Goal: Find specific page/section: Find specific page/section

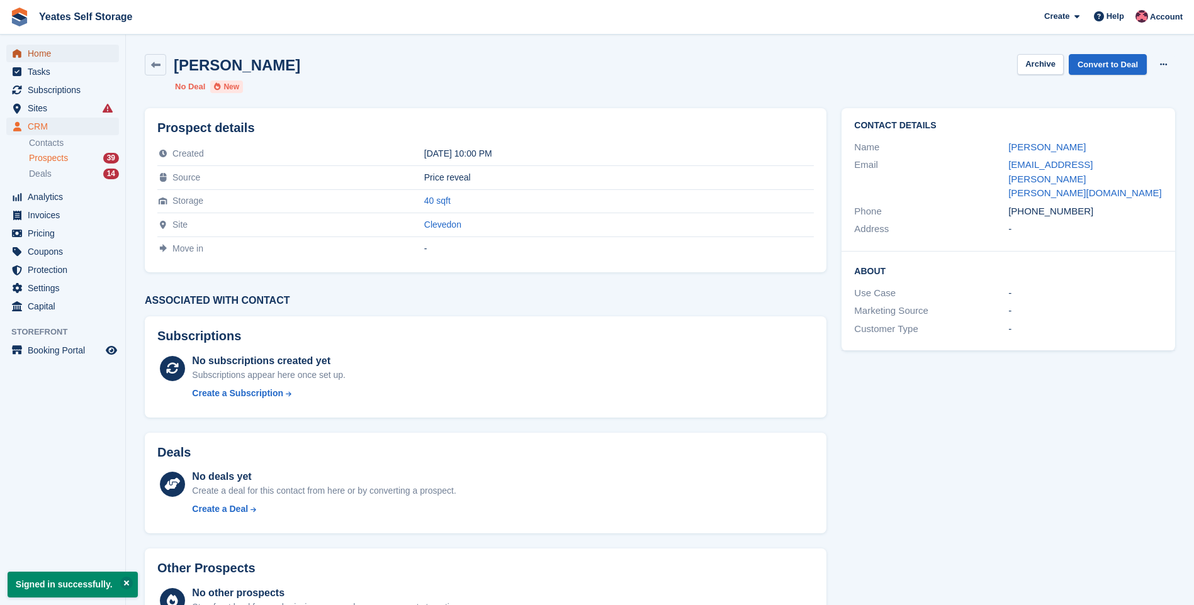
click at [43, 53] on span "Home" at bounding box center [65, 54] width 75 height 18
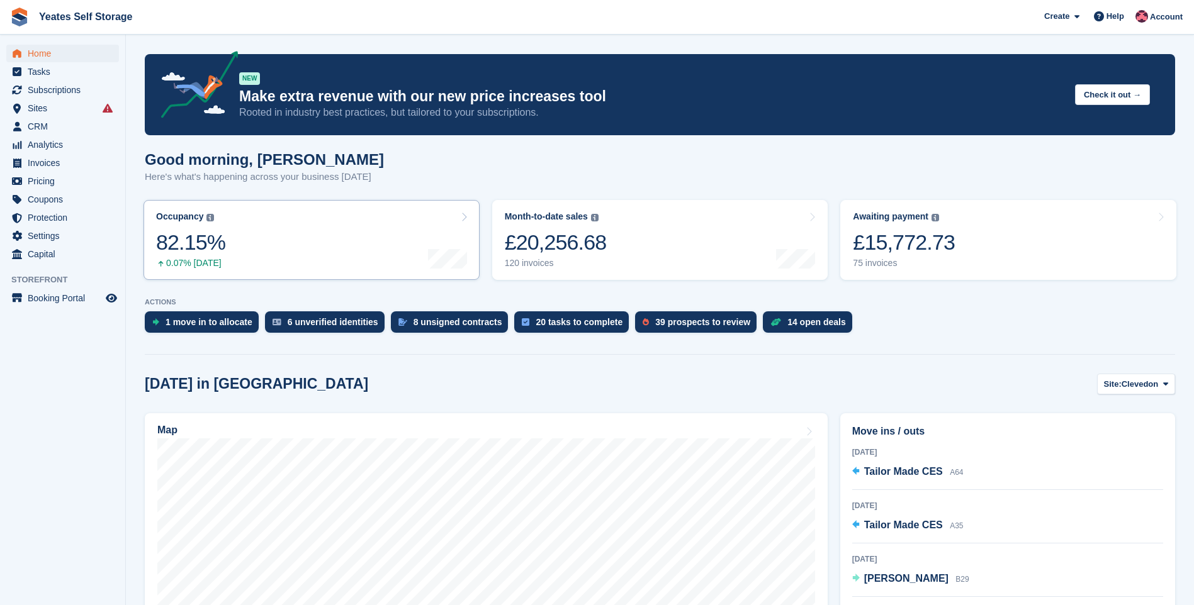
click at [462, 221] on icon at bounding box center [464, 217] width 6 height 10
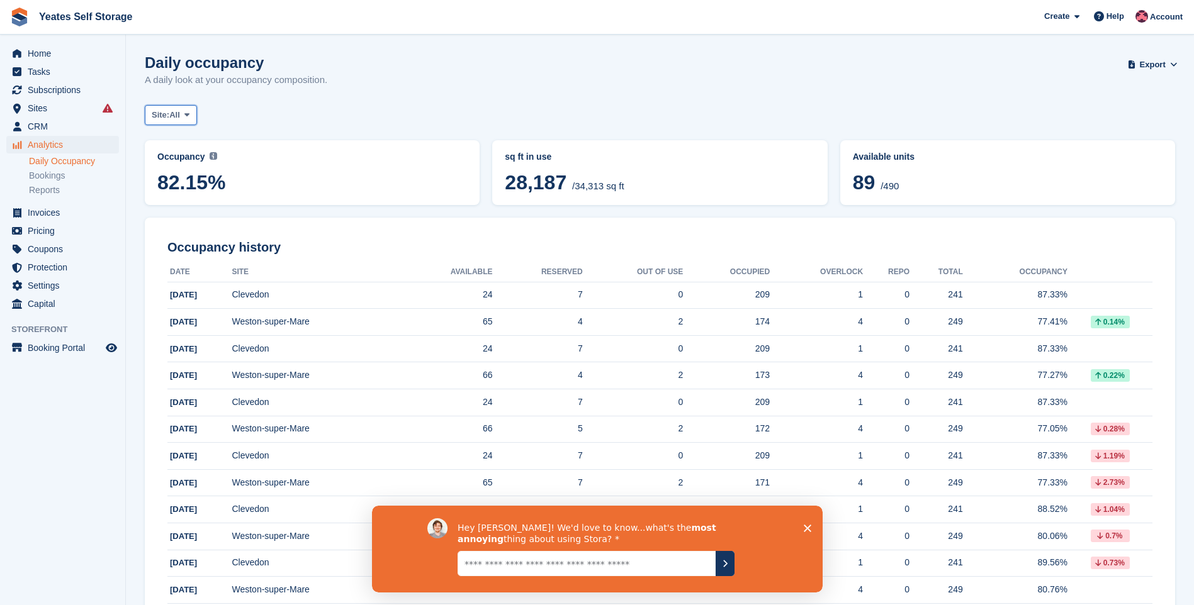
click at [189, 115] on icon at bounding box center [186, 115] width 5 height 8
click at [182, 184] on link "Weston-super-Mare" at bounding box center [204, 190] width 109 height 23
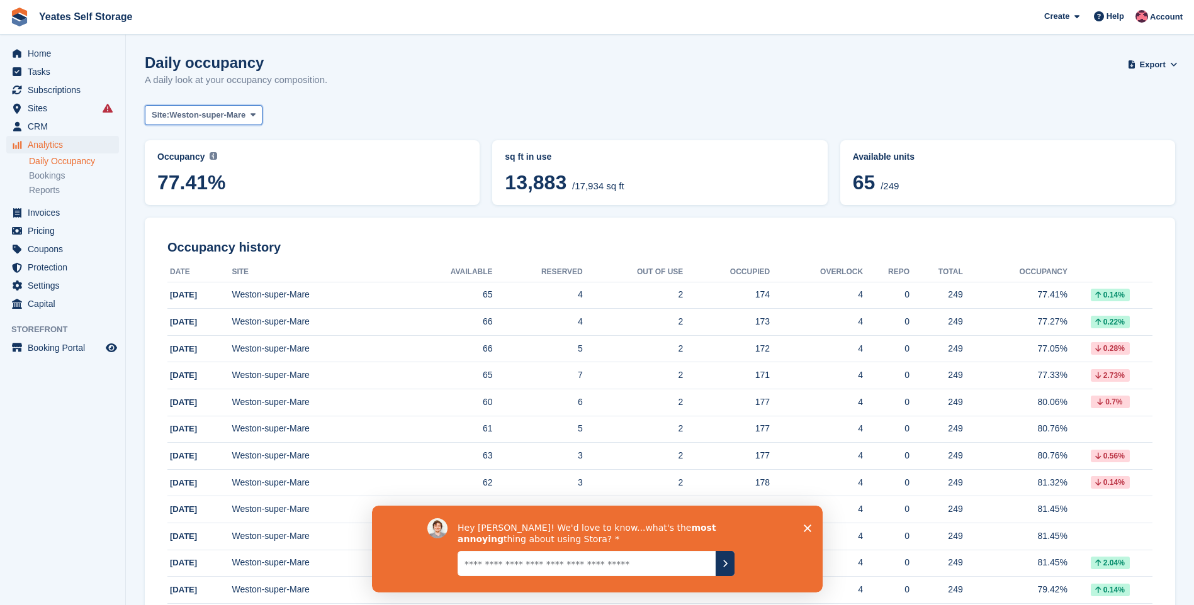
click at [252, 116] on icon at bounding box center [252, 115] width 5 height 8
click at [191, 167] on link "Clevedon" at bounding box center [204, 167] width 109 height 23
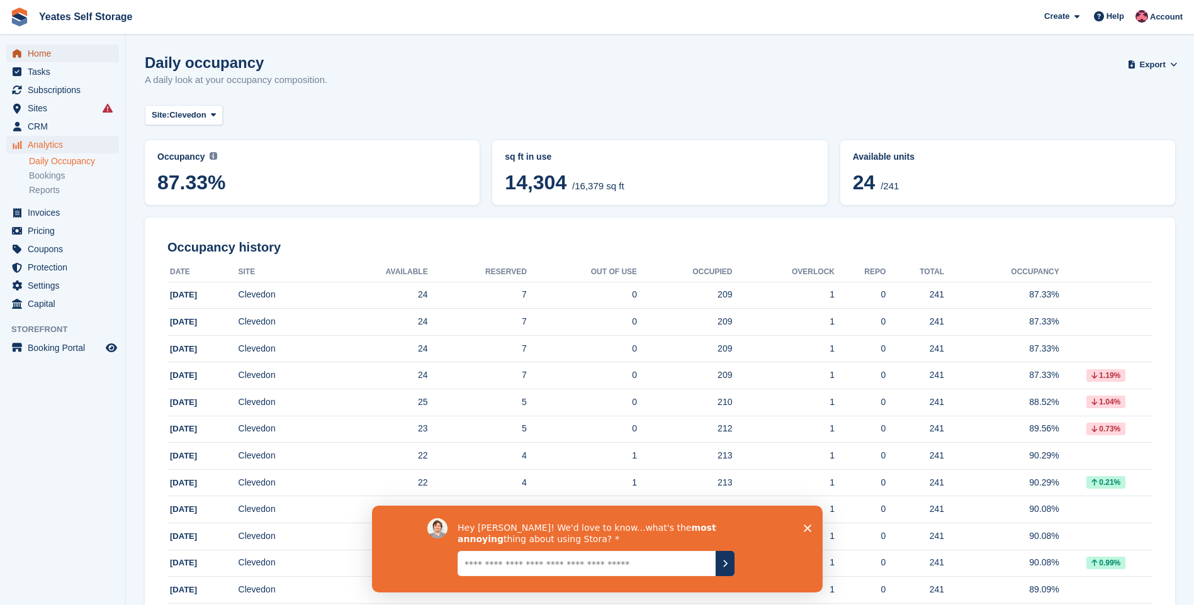
click at [51, 55] on span "Home" at bounding box center [65, 54] width 75 height 18
